Goal: Transaction & Acquisition: Purchase product/service

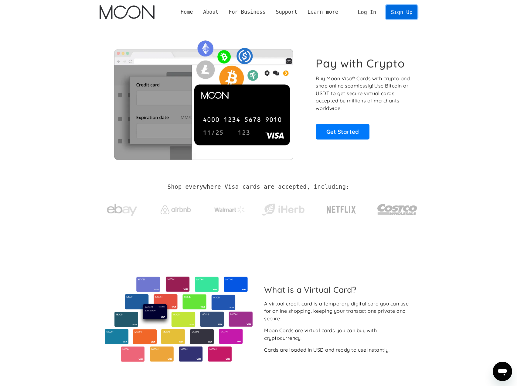
click at [408, 14] on link "Sign Up" at bounding box center [402, 12] width 32 height 14
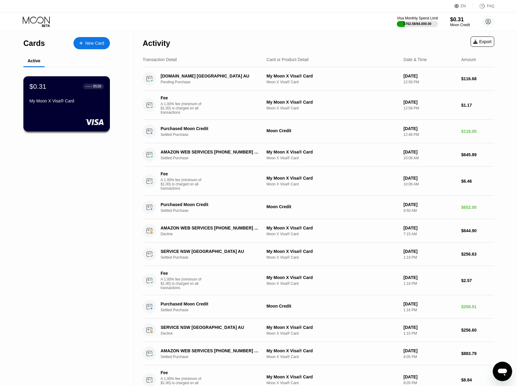
click at [76, 114] on div "$0.31 ● ● ● ● 9538 My Moon X Visa® Card" at bounding box center [66, 103] width 87 height 55
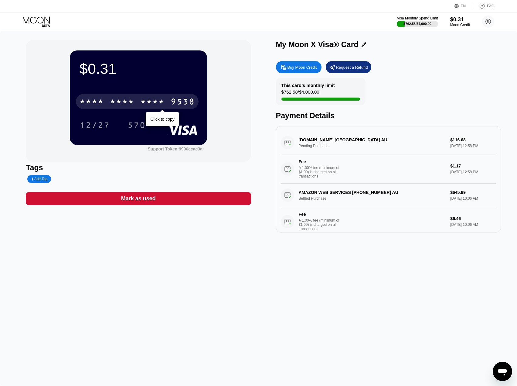
click at [141, 108] on div "* * * * * * * * * * * * 9538" at bounding box center [137, 101] width 123 height 15
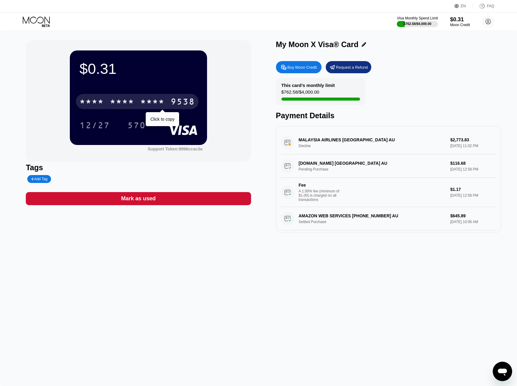
click at [123, 104] on div "* * * *" at bounding box center [122, 103] width 24 height 10
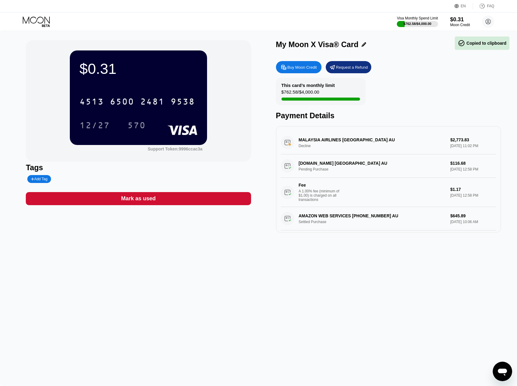
click at [305, 69] on div "Buy Moon Credit" at bounding box center [302, 67] width 29 height 5
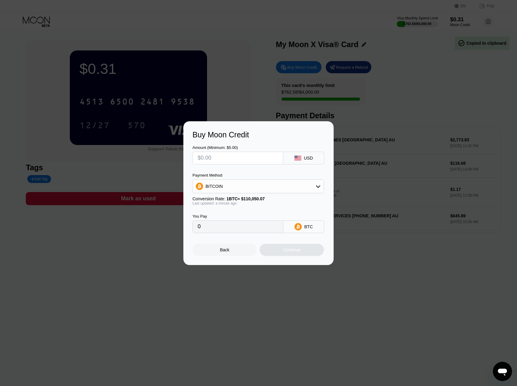
click at [237, 162] on input "text" at bounding box center [238, 158] width 81 height 12
type input "$2"
type input "0.00001818"
type input "$28"
type input "0.00025443"
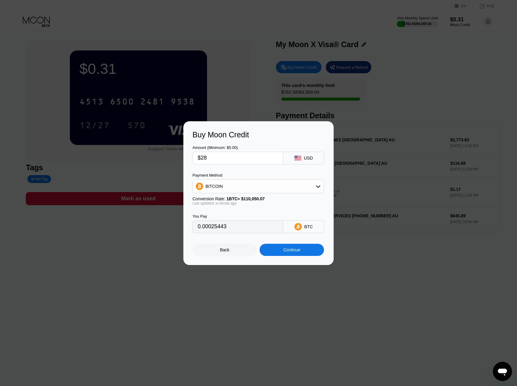
type input "$280"
type input "0.00254430"
type input "$2803"
type input "0.02547023"
type input "$1999.99"
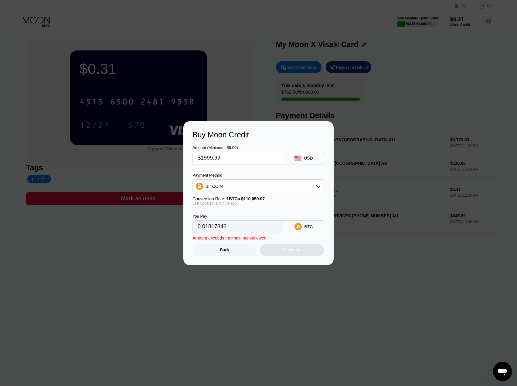
click at [227, 190] on div "BITCOIN" at bounding box center [258, 186] width 131 height 12
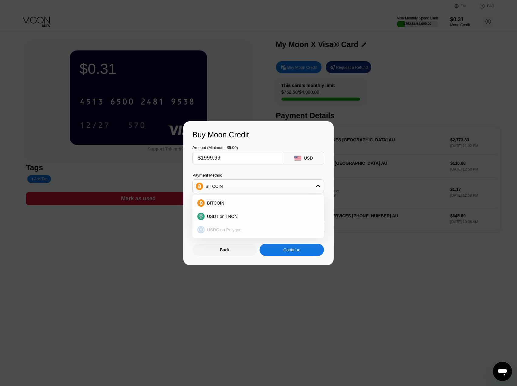
click at [226, 229] on span "USDC on Polygon" at bounding box center [224, 229] width 35 height 5
type input "1999.99000000"
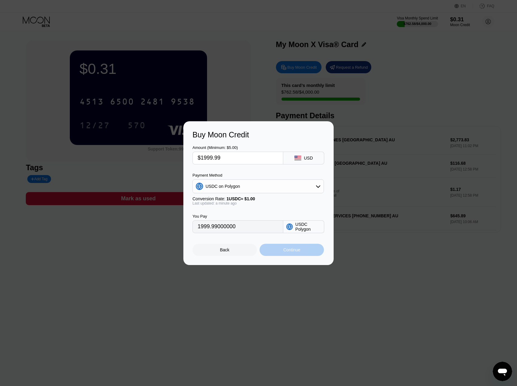
click at [280, 252] on div "Continue" at bounding box center [292, 250] width 64 height 12
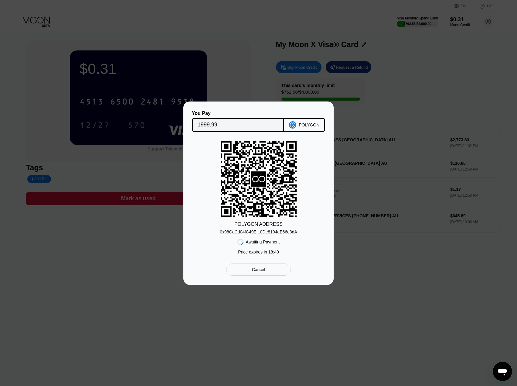
click at [262, 232] on div "0x98CaCd04fC49E...0De8194dE66e3dA" at bounding box center [258, 231] width 77 height 5
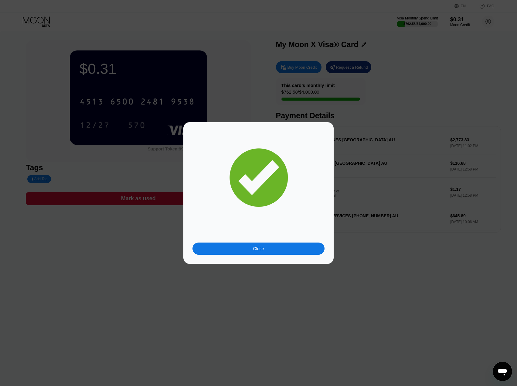
click at [239, 249] on div "Close" at bounding box center [259, 248] width 132 height 12
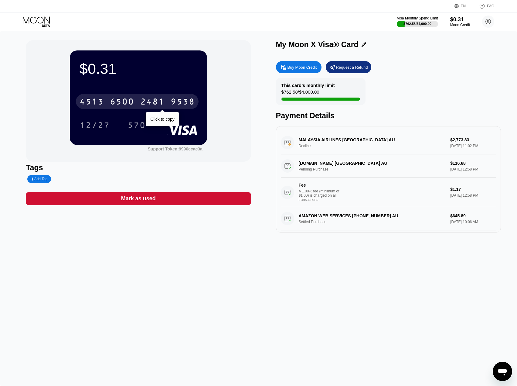
click at [108, 104] on div "4513 6500 2481 9538" at bounding box center [137, 101] width 123 height 15
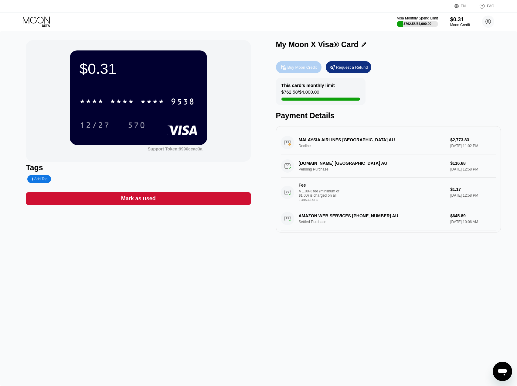
click at [299, 68] on div "Buy Moon Credit" at bounding box center [302, 67] width 29 height 5
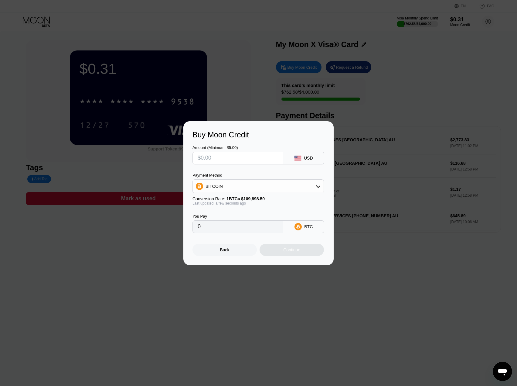
click at [229, 154] on input "text" at bounding box center [238, 158] width 81 height 12
type input "$8"
type input "0.00007280"
type input "$80"
type input "0.00072795"
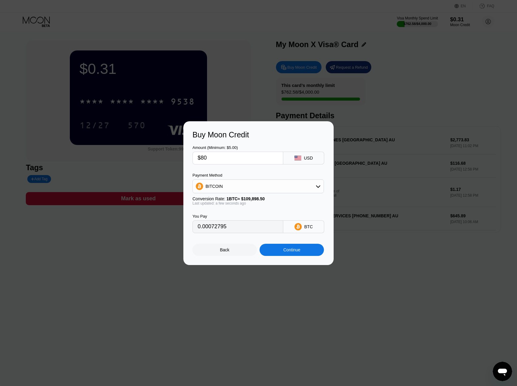
type input "$805"
type input "0.00732495"
type input "$805"
click at [240, 186] on div "BITCOIN" at bounding box center [258, 186] width 131 height 12
click at [218, 230] on span "USDC on Polygon" at bounding box center [224, 229] width 35 height 5
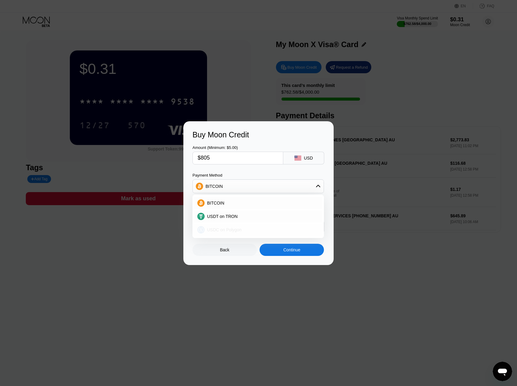
type input "805.00000000"
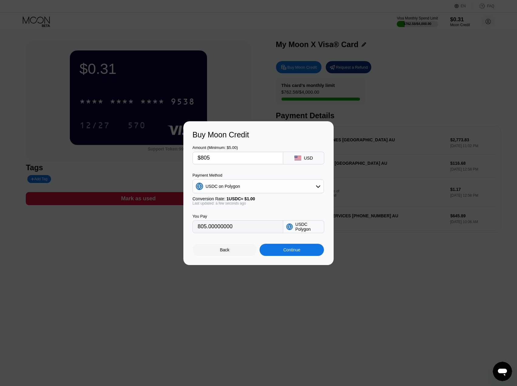
click at [293, 252] on div "Continue" at bounding box center [291, 249] width 17 height 5
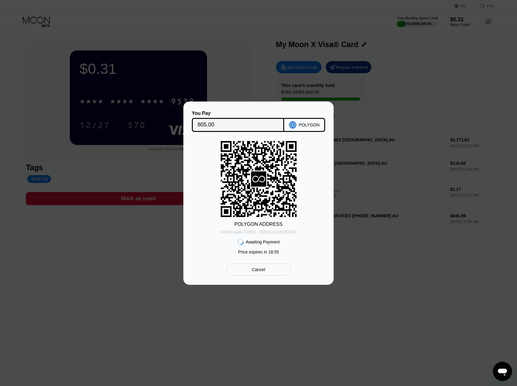
click at [256, 233] on div "0x5da1aa4212953...35bFC3d1658D908" at bounding box center [259, 231] width 76 height 5
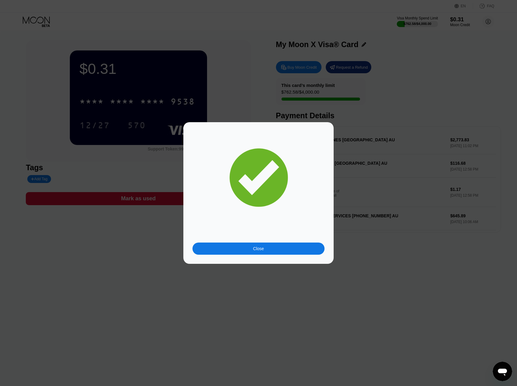
click at [390, 136] on div "Close" at bounding box center [258, 193] width 517 height 142
click at [273, 247] on div "Close" at bounding box center [259, 248] width 132 height 12
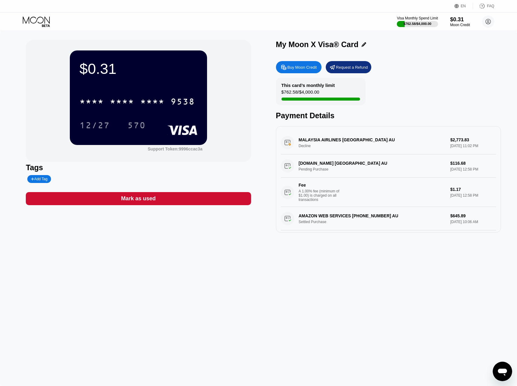
click at [409, 20] on div "Visa Monthly Spend Limit" at bounding box center [417, 18] width 41 height 4
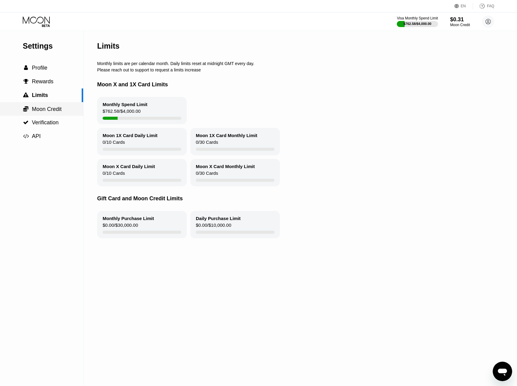
click at [47, 112] on span "Moon Credit" at bounding box center [47, 109] width 30 height 6
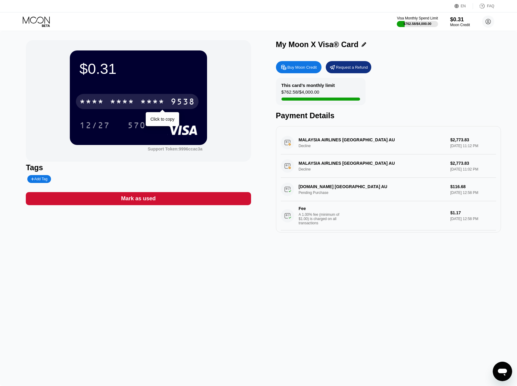
click at [141, 105] on div "* * * *" at bounding box center [152, 103] width 24 height 10
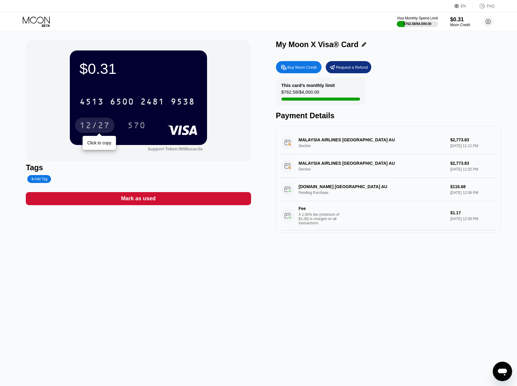
click at [97, 125] on div "12/27" at bounding box center [95, 126] width 30 height 10
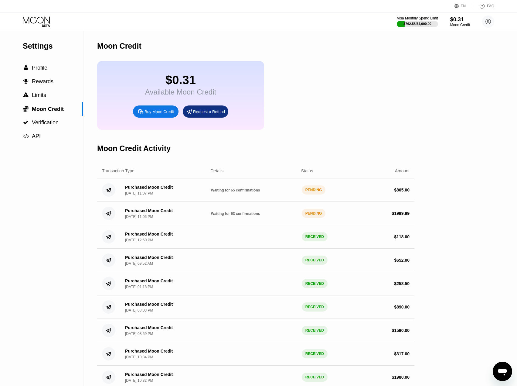
click at [245, 44] on div "Moon Credit" at bounding box center [255, 46] width 317 height 30
click at [46, 23] on icon at bounding box center [37, 21] width 28 height 11
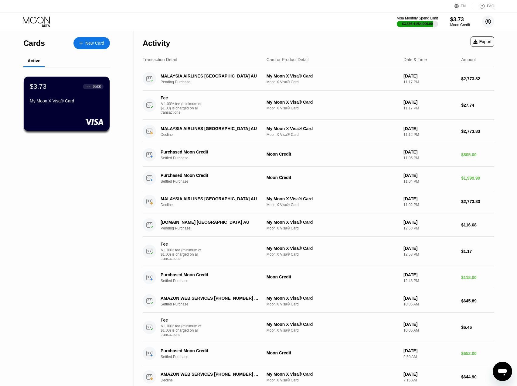
click at [487, 22] on circle at bounding box center [488, 21] width 12 height 12
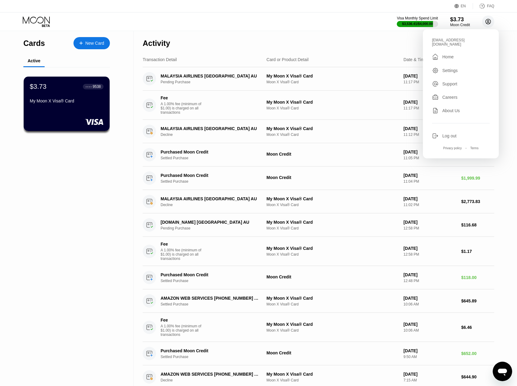
click at [487, 22] on circle at bounding box center [488, 21] width 12 height 12
